Goal: Find specific page/section: Find specific page/section

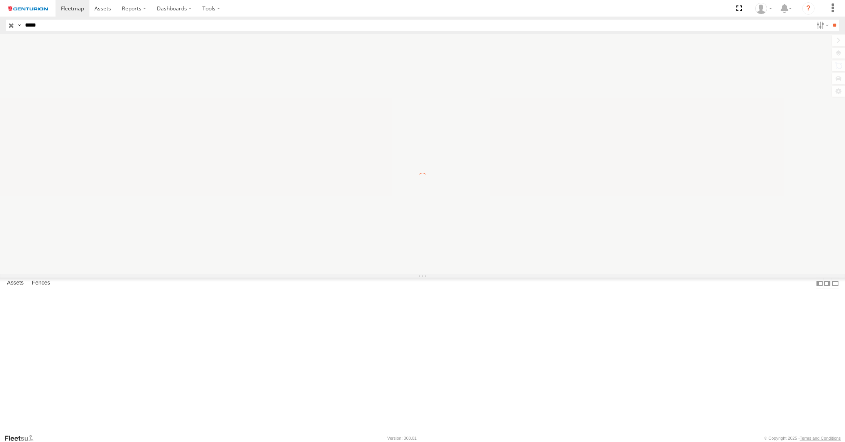
type input "*****"
click at [830, 20] on input "**" at bounding box center [834, 25] width 9 height 11
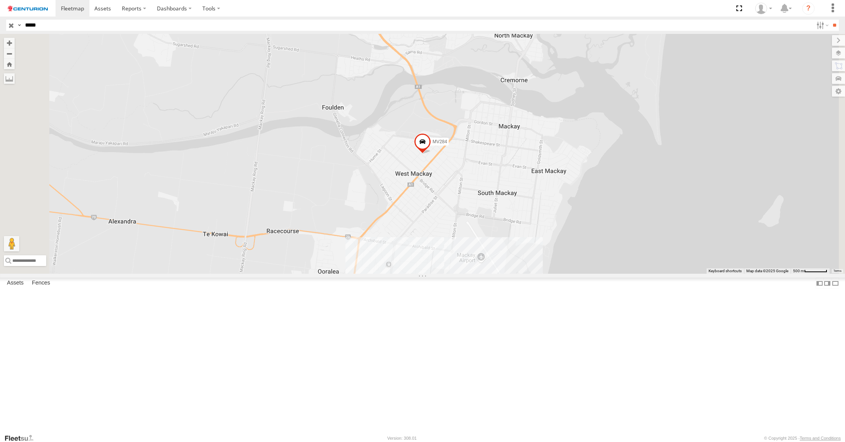
click at [11, 27] on input "button" at bounding box center [11, 25] width 10 height 11
